Goal: Check status: Check status

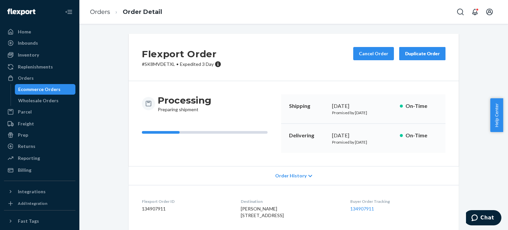
scroll to position [55, 0]
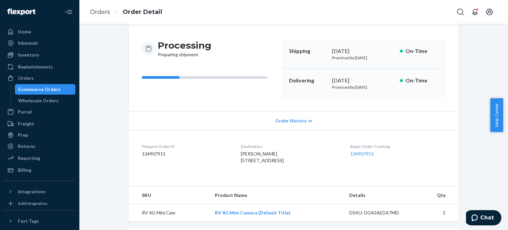
click at [41, 72] on ul "Home Inbounds Shipping Plans Problems Inventory Products Replenishments Orders …" at bounding box center [39, 100] width 71 height 149
click at [41, 73] on link "Orders" at bounding box center [39, 78] width 71 height 11
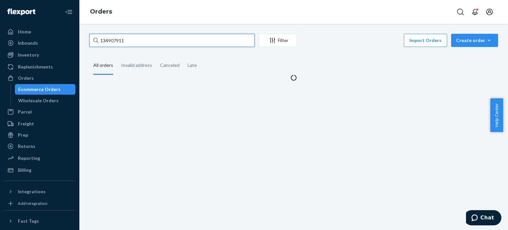
click at [180, 41] on input "134907911" at bounding box center [171, 40] width 165 height 13
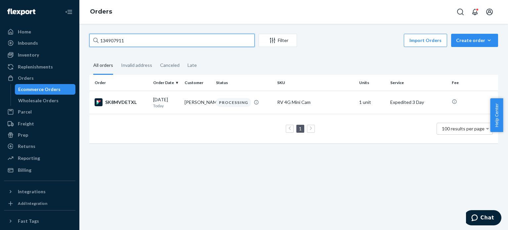
paste input "[PERSON_NAME]"
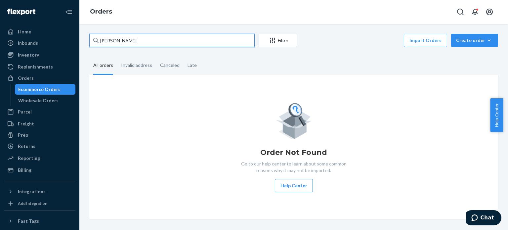
click at [153, 40] on input "[PERSON_NAME]" at bounding box center [171, 40] width 165 height 13
click at [153, 39] on input "[PERSON_NAME]" at bounding box center [171, 40] width 165 height 13
paste input "3347479"
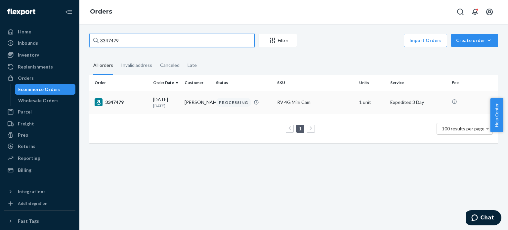
type input "3347479"
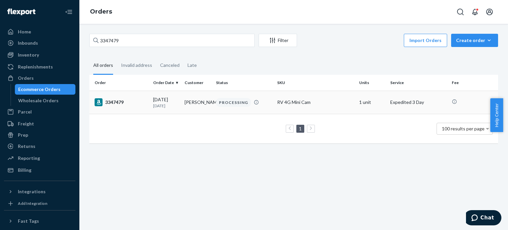
click at [289, 103] on div "RV 4G Mini Cam" at bounding box center [315, 102] width 76 height 7
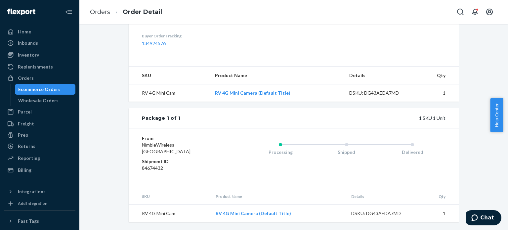
scroll to position [211, 0]
